Goal: Find contact information: Find contact information

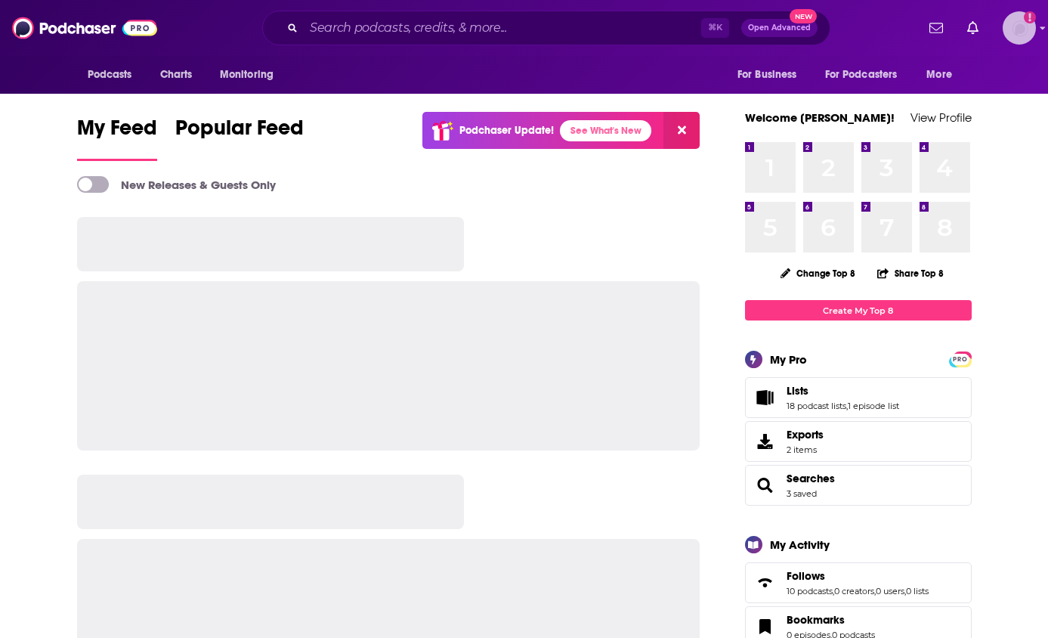
click at [1019, 34] on img "Logged in as shcarlos" at bounding box center [1018, 27] width 33 height 33
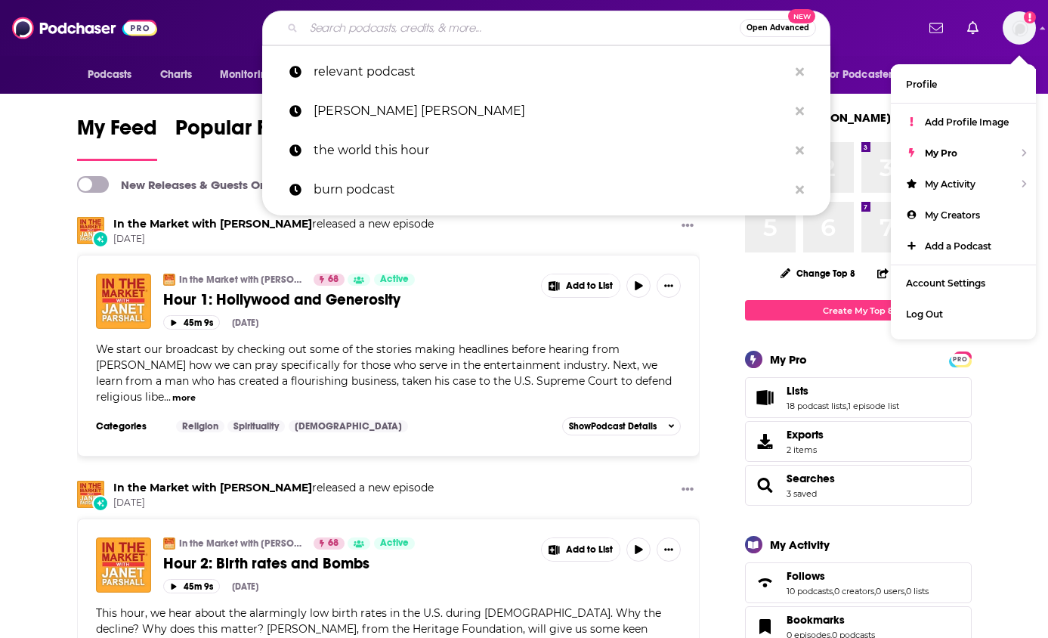
click at [456, 32] on input "Search podcasts, credits, & more..." at bounding box center [522, 28] width 436 height 24
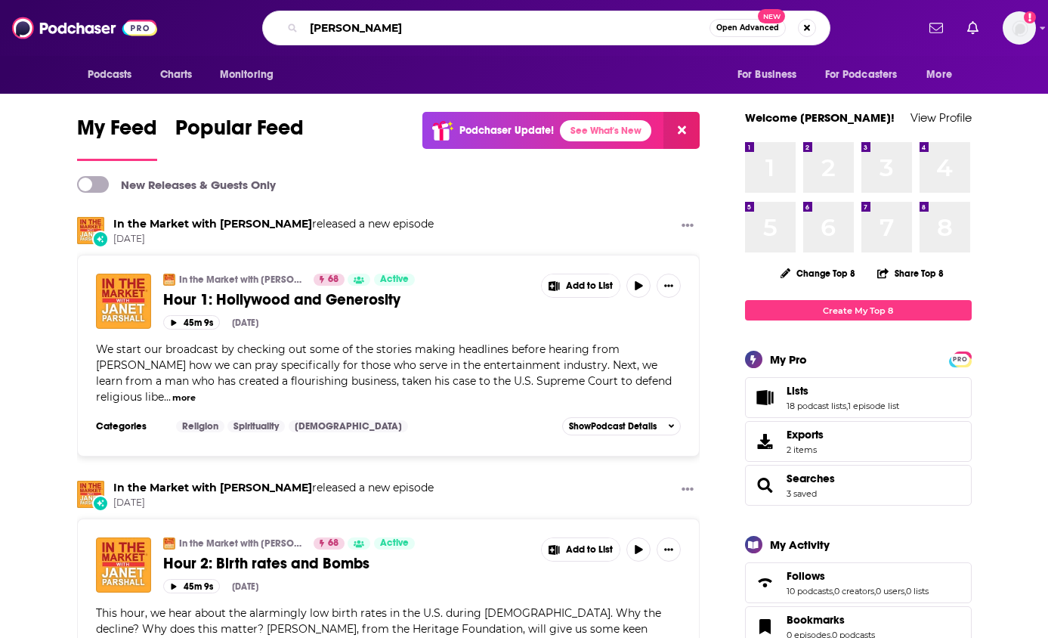
type input "[PERSON_NAME]"
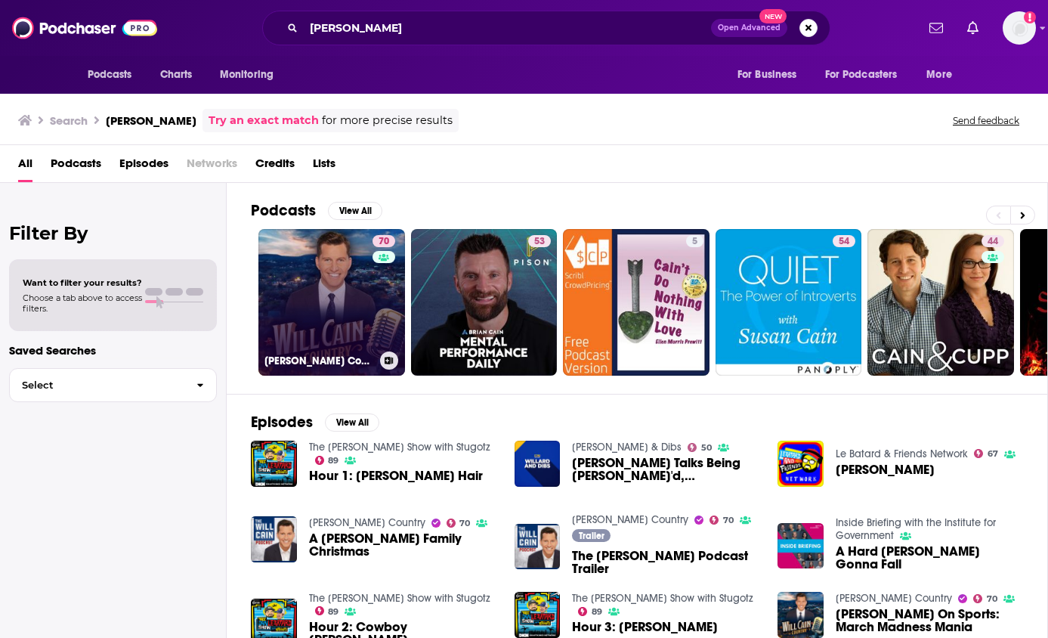
click at [331, 307] on link "70 [PERSON_NAME] Country" at bounding box center [331, 302] width 147 height 147
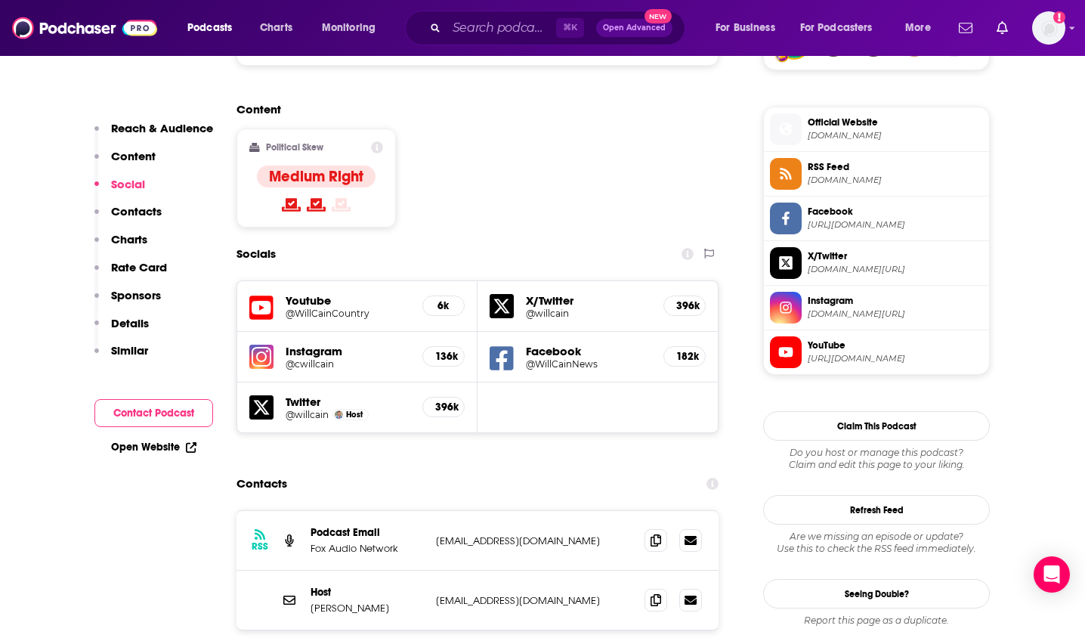
scroll to position [1178, 0]
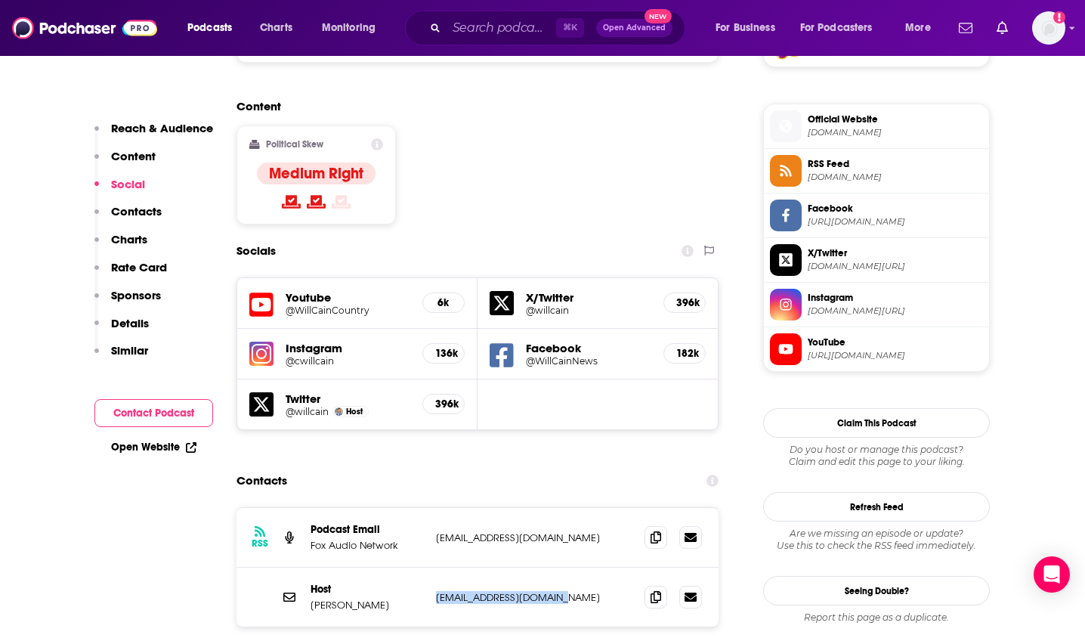
drag, startPoint x: 563, startPoint y: 496, endPoint x: 441, endPoint y: 498, distance: 121.6
click at [440, 591] on p "[EMAIL_ADDRESS][DOMAIN_NAME]" at bounding box center [534, 597] width 196 height 13
copy p "[EMAIL_ADDRESS][DOMAIN_NAME]"
